Goal: Navigation & Orientation: Find specific page/section

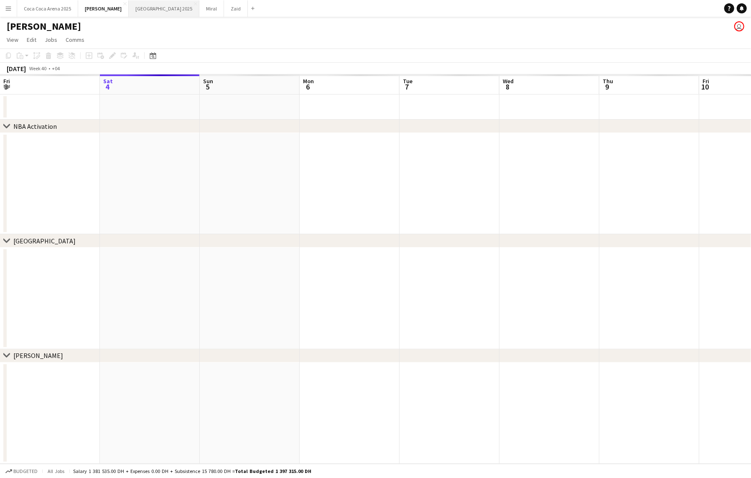
click at [129, 11] on button "[GEOGRAPHIC_DATA] 2025 Close" at bounding box center [164, 8] width 71 height 16
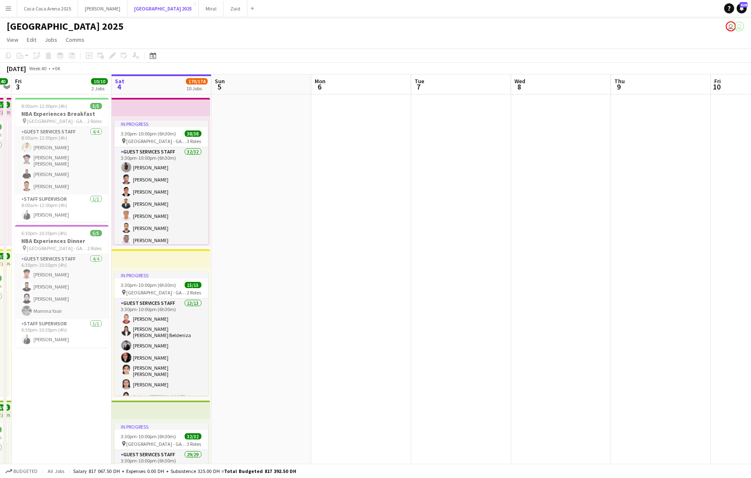
scroll to position [38, 0]
click at [84, 5] on button "[PERSON_NAME]" at bounding box center [102, 8] width 49 height 16
